Goal: Book appointment/travel/reservation

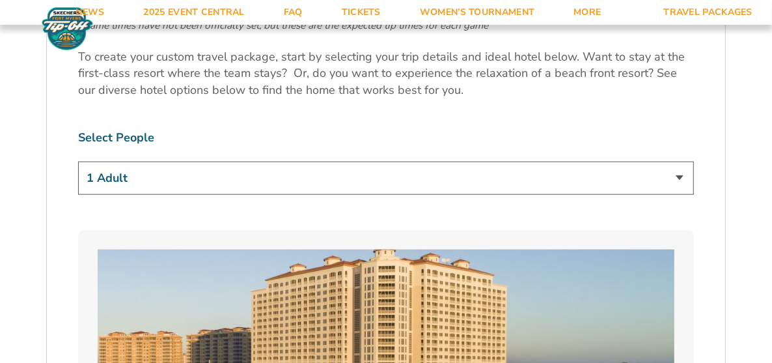
scroll to position [716, 0]
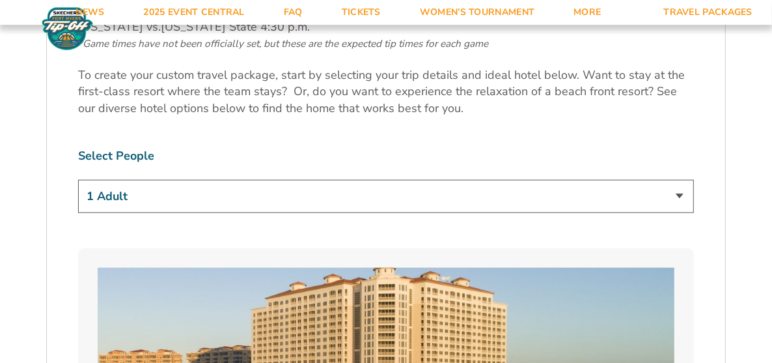
click at [682, 196] on select "1 Adult 2 Adults 3 Adults 4 Adults 2 Adults + 1 Child 2 Adults + 2 Children 2 A…" at bounding box center [386, 196] width 616 height 33
click at [78, 180] on select "1 Adult 2 Adults 3 Adults 4 Adults 2 Adults + 1 Child 2 Adults + 2 Children 2 A…" at bounding box center [386, 196] width 616 height 33
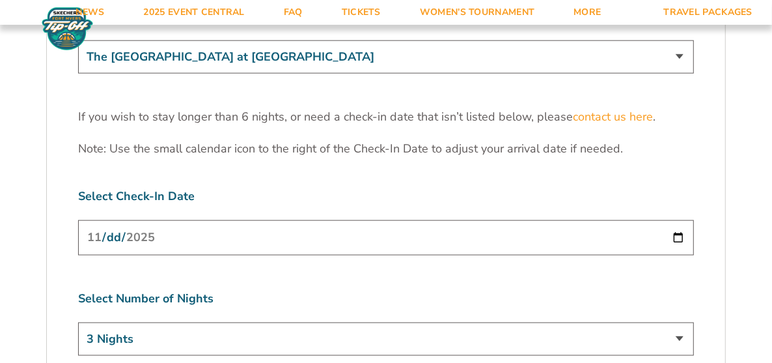
scroll to position [4036, 0]
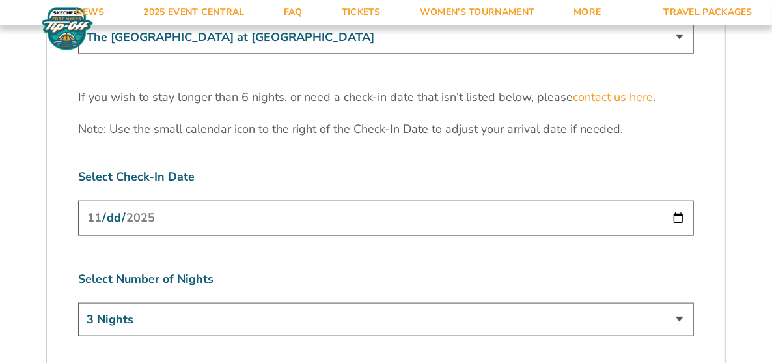
click at [682, 201] on input "[DATE]" at bounding box center [386, 218] width 616 height 35
click at [676, 201] on input "[DATE]" at bounding box center [386, 218] width 616 height 35
click at [577, 271] on label "Select Number of Nights" at bounding box center [386, 279] width 616 height 16
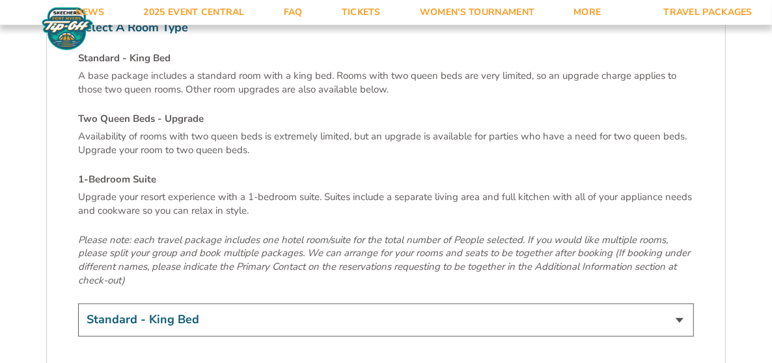
scroll to position [4427, 0]
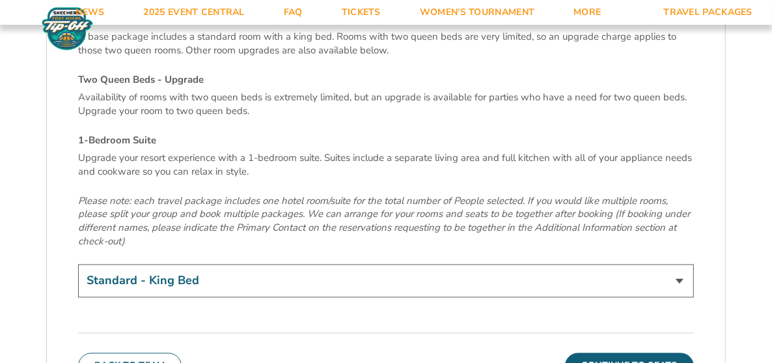
click at [682, 264] on select "Standard - King Bed Two Queen Beds - Upgrade (+$15 per night) 1-Bedroom Suite (…" at bounding box center [386, 280] width 616 height 33
click at [78, 264] on select "Standard - King Bed Two Queen Beds - Upgrade (+$15 per night) 1-Bedroom Suite (…" at bounding box center [386, 280] width 616 height 33
click at [599, 353] on button "Continue To Seats" at bounding box center [629, 366] width 129 height 26
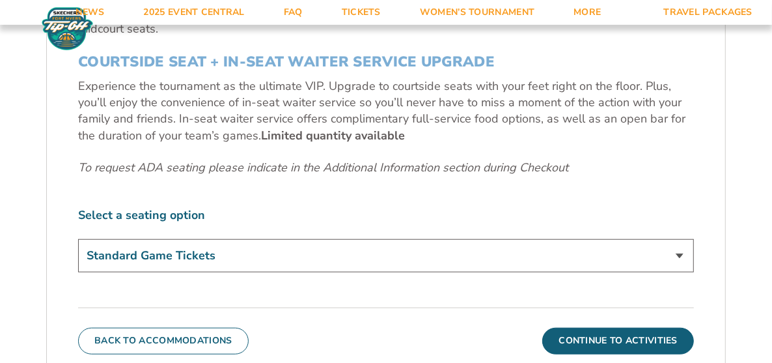
scroll to position [561, 0]
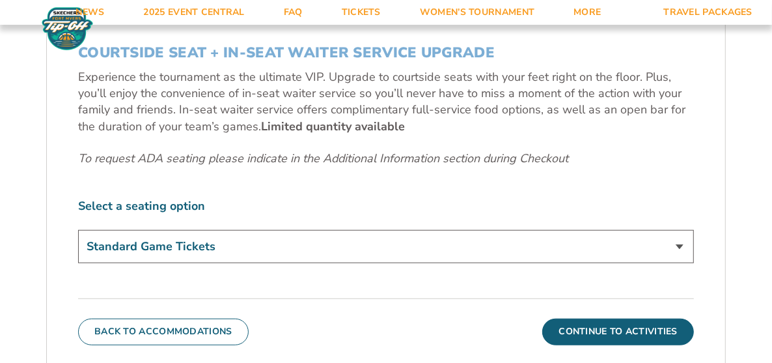
click at [687, 246] on select "Standard Game Tickets Midcourt Seat Upgrade (+$140 per person) Courtside Seat +…" at bounding box center [386, 246] width 616 height 33
click at [78, 230] on select "Standard Game Tickets Midcourt Seat Upgrade (+$140 per person) Courtside Seat +…" at bounding box center [386, 246] width 616 height 33
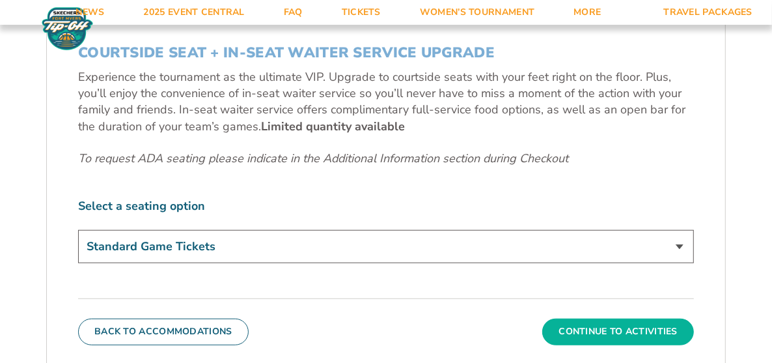
click at [575, 331] on button "Continue To Activities" at bounding box center [618, 331] width 152 height 26
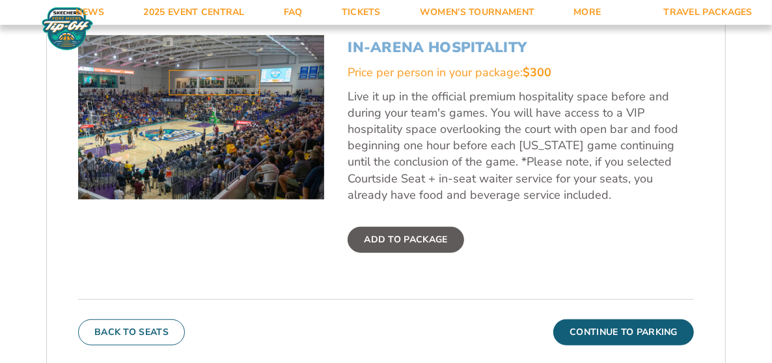
scroll to position [496, 0]
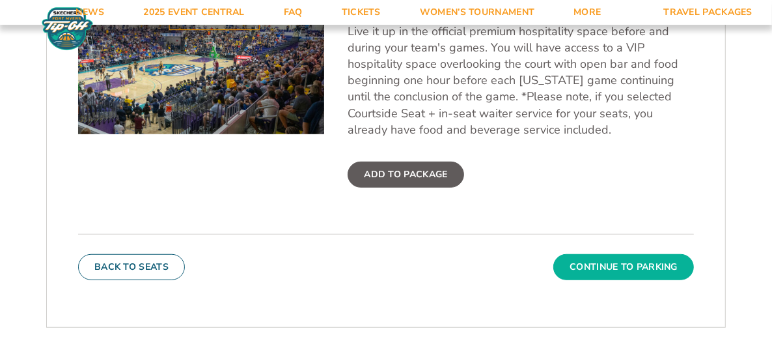
click at [622, 261] on button "Continue To Parking" at bounding box center [623, 267] width 141 height 26
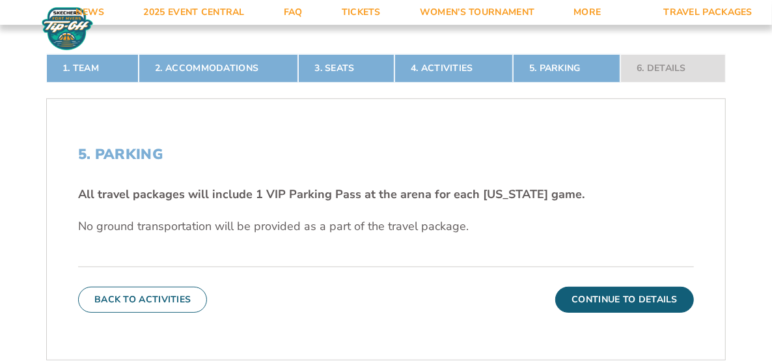
scroll to position [301, 0]
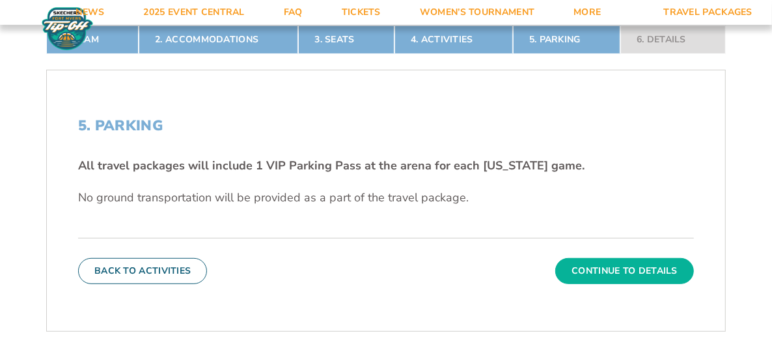
click at [613, 264] on button "Continue To Details" at bounding box center [624, 271] width 139 height 26
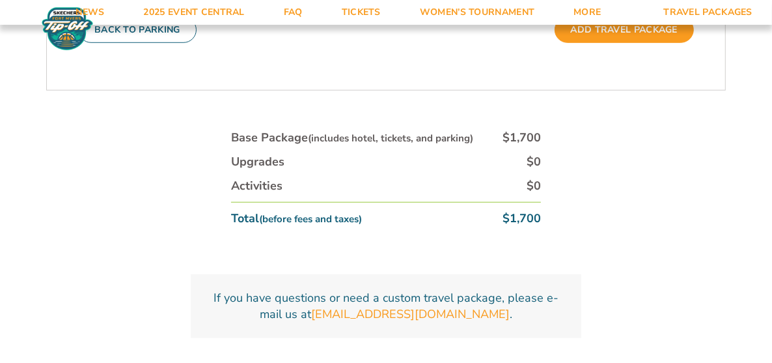
scroll to position [538, 0]
